Goal: Information Seeking & Learning: Learn about a topic

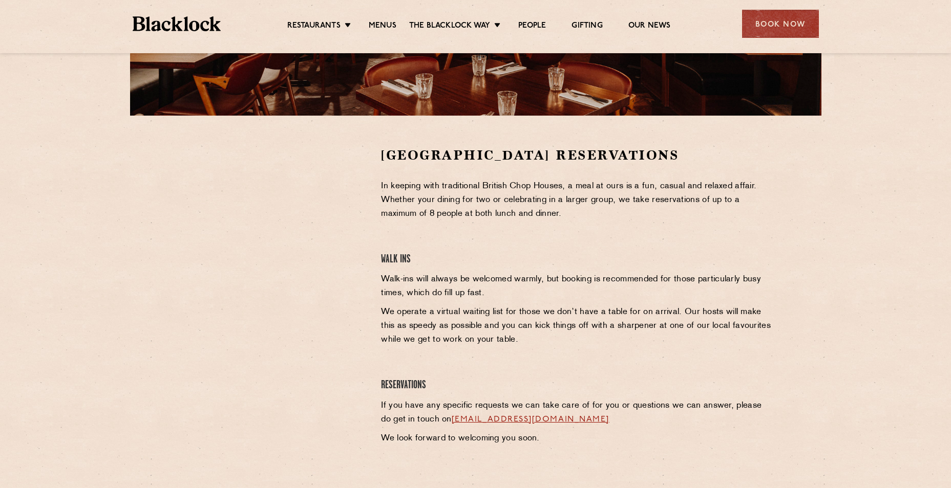
scroll to position [154, 0]
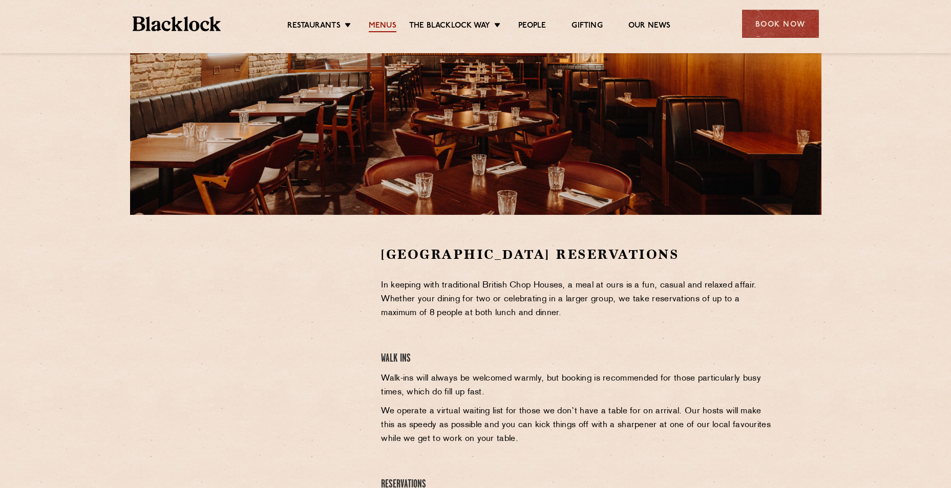
click at [389, 30] on link "Menus" at bounding box center [383, 26] width 28 height 11
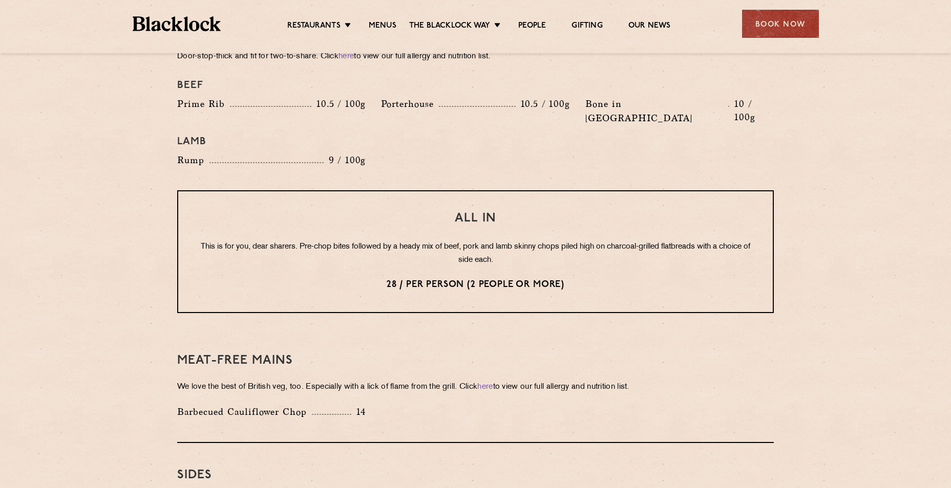
scroll to position [1177, 0]
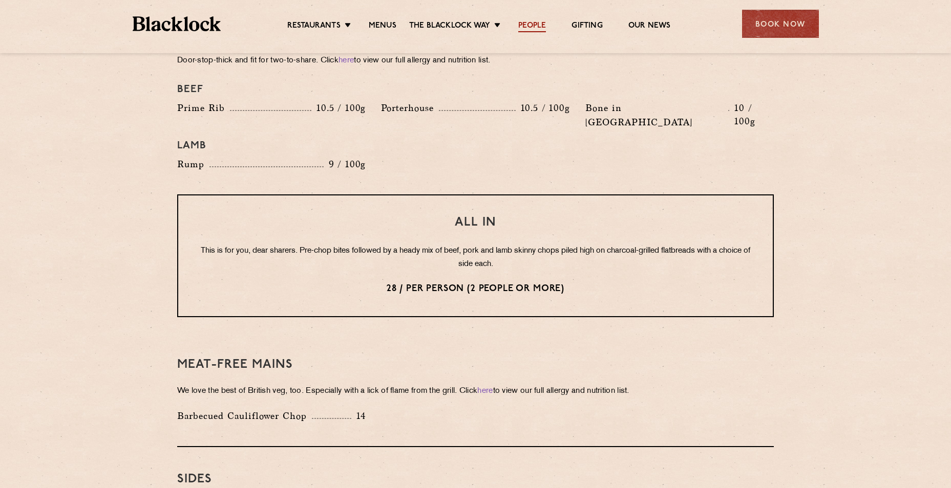
click at [540, 29] on link "People" at bounding box center [532, 26] width 28 height 11
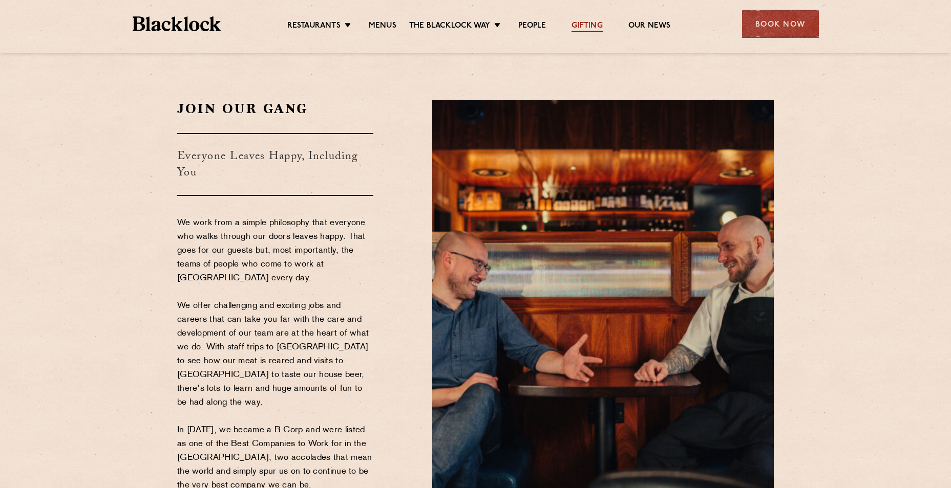
click at [583, 29] on link "Gifting" at bounding box center [586, 26] width 31 height 11
click at [520, 34] on div "Restaurants Soho City Shoreditch Covent Garden Canary Wharf Manchester Birmingh…" at bounding box center [475, 23] width 717 height 46
click at [374, 21] on link "Menus" at bounding box center [383, 26] width 28 height 11
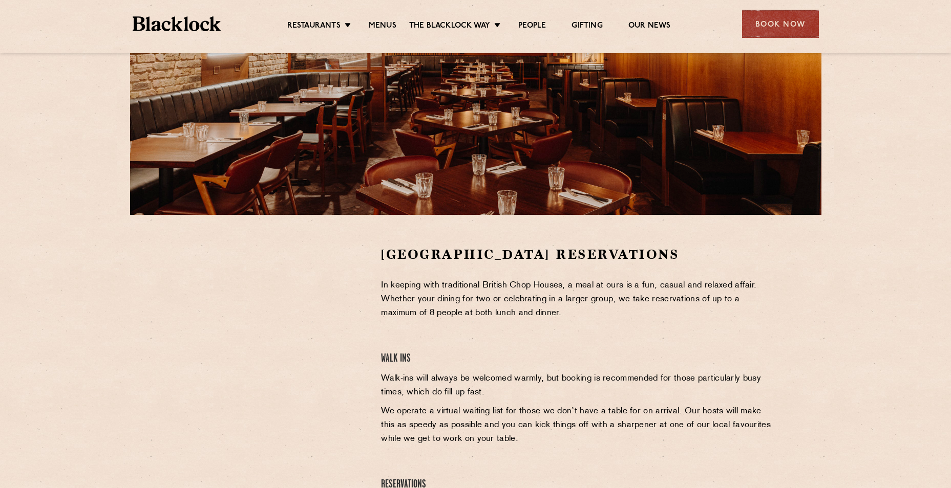
click at [366, 22] on li "Menus" at bounding box center [382, 26] width 53 height 11
click at [386, 27] on link "Menus" at bounding box center [383, 26] width 28 height 11
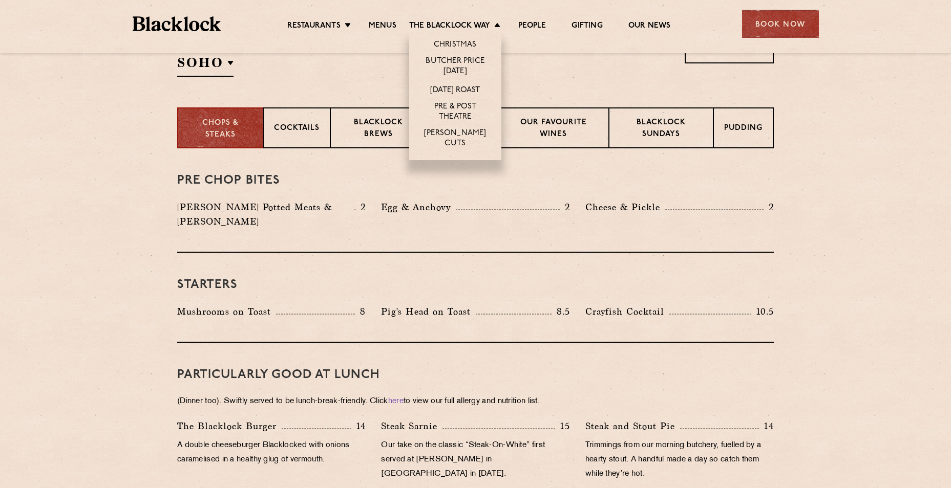
scroll to position [307, 0]
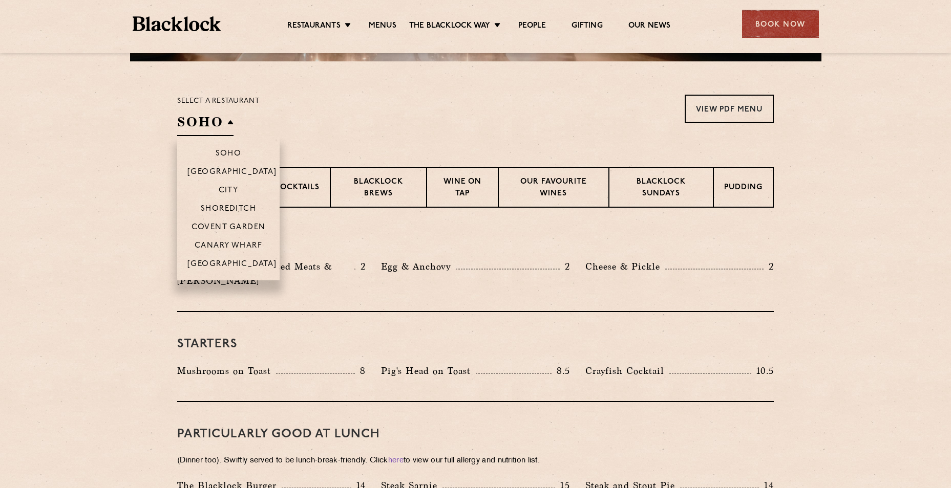
click at [226, 222] on li "Covent Garden" at bounding box center [228, 227] width 102 height 18
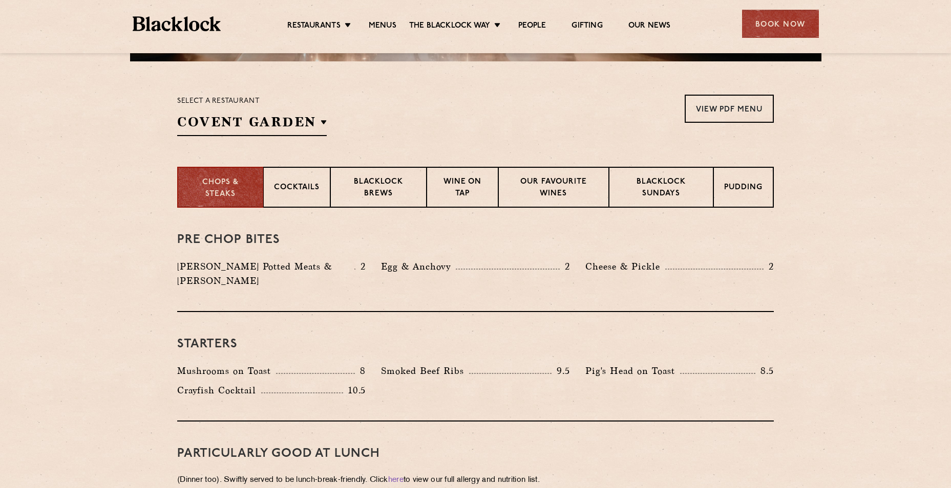
click at [381, 131] on div "Select a restaurant [GEOGRAPHIC_DATA] [GEOGRAPHIC_DATA] [GEOGRAPHIC_DATA] [GEOG…" at bounding box center [475, 115] width 596 height 41
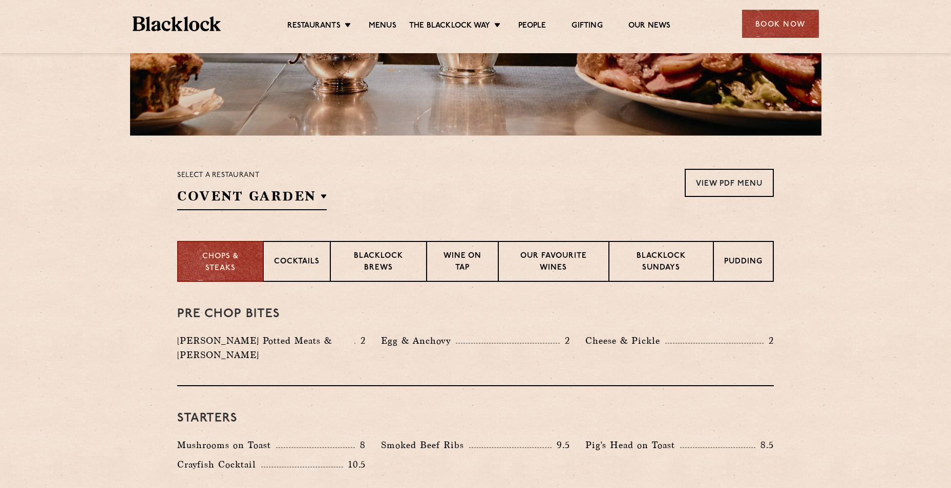
scroll to position [203, 0]
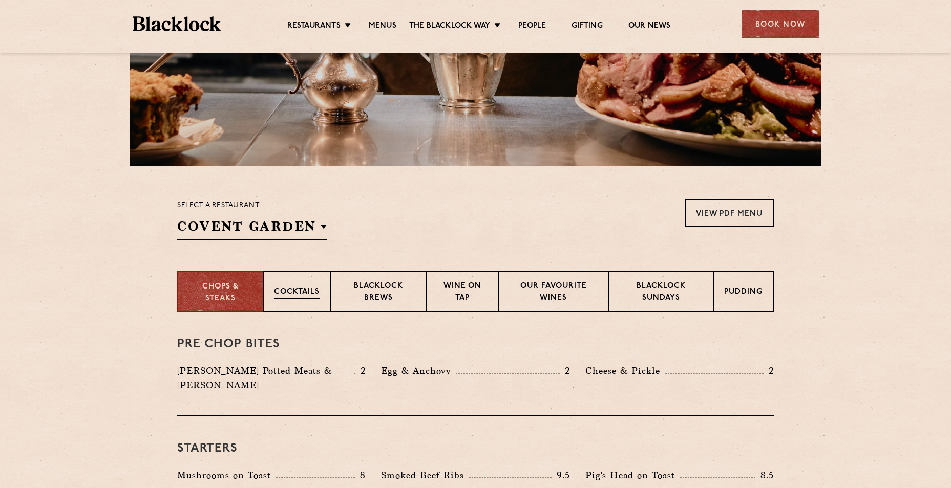
click at [290, 288] on p "Cocktails" at bounding box center [297, 293] width 46 height 13
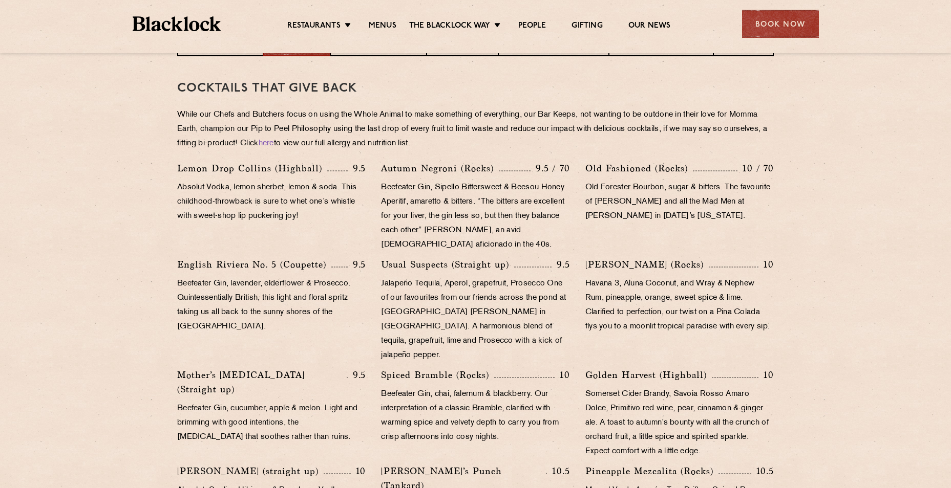
scroll to position [305, 0]
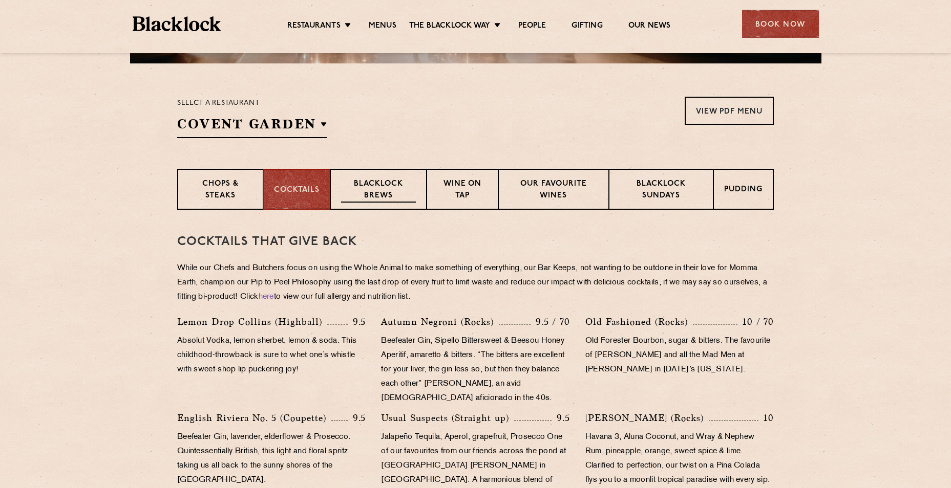
click at [363, 199] on p "Blacklock Brews" at bounding box center [378, 191] width 75 height 24
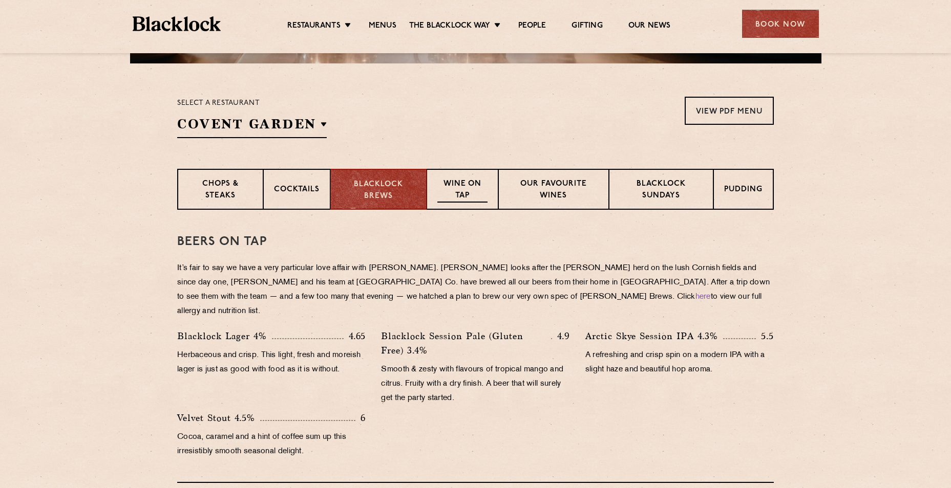
click at [479, 201] on p "Wine on Tap" at bounding box center [462, 191] width 50 height 24
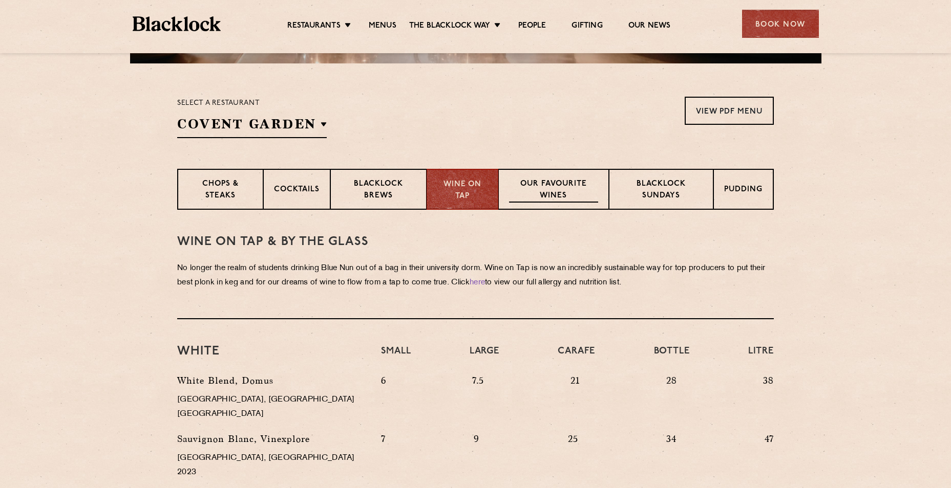
click at [535, 176] on div "Our favourite wines" at bounding box center [553, 189] width 110 height 41
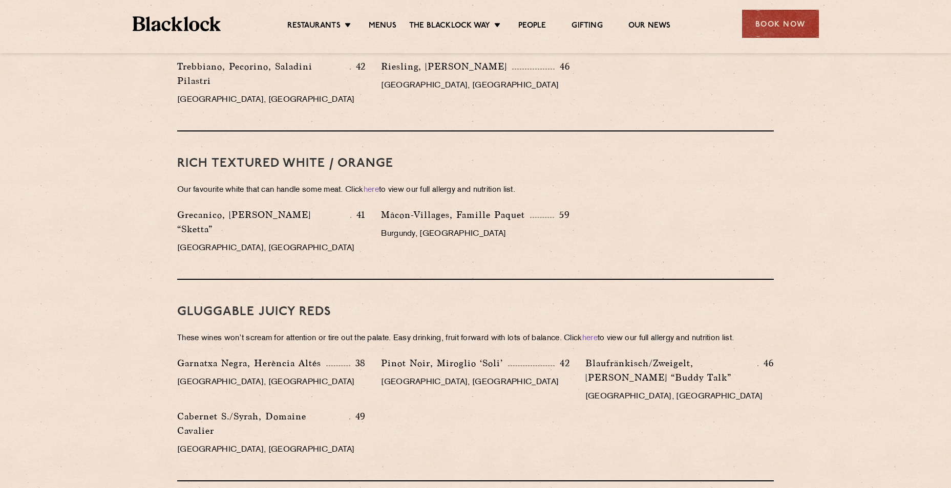
scroll to position [868, 0]
